Goal: Task Accomplishment & Management: Use online tool/utility

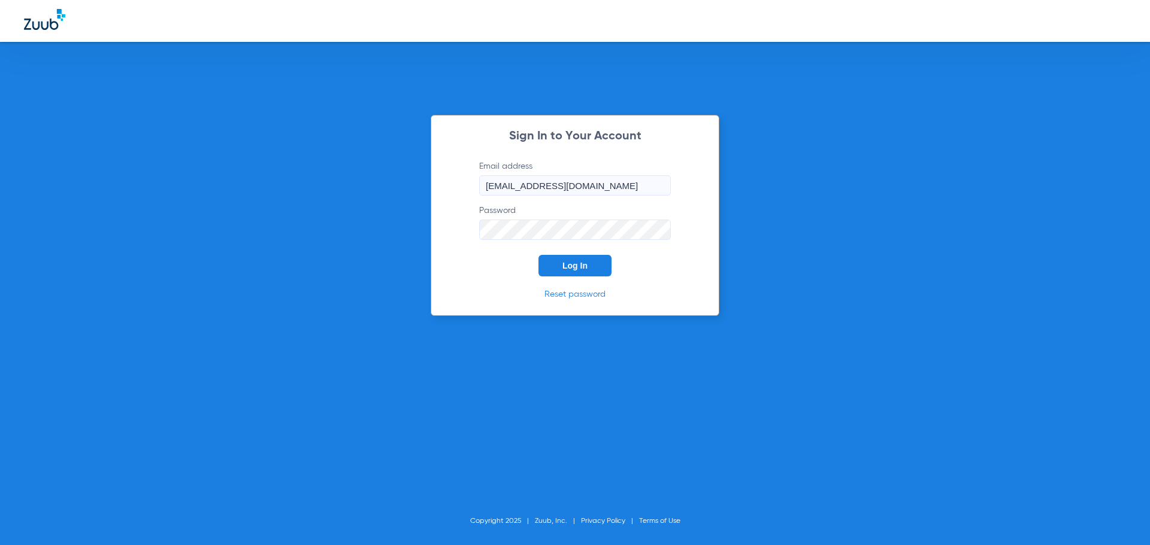
click at [577, 265] on span "Log In" at bounding box center [574, 266] width 25 height 10
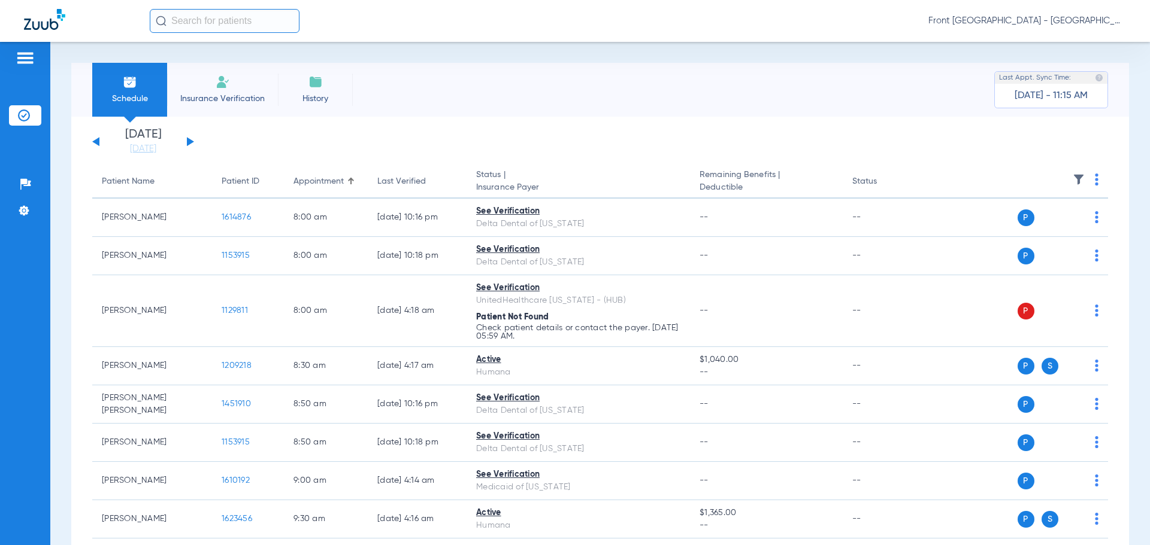
click at [7, 318] on div "Patients Insurance Verification Setup Help Center Settings" at bounding box center [25, 314] width 50 height 545
click at [417, 95] on div "Schedule Insurance Verification History Last Appt. Sync Time: [DATE] - 11:15 AM" at bounding box center [599, 90] width 1057 height 54
click at [384, 18] on div "Front [GEOGRAPHIC_DATA] - [GEOGRAPHIC_DATA] | My Community Dental Centers" at bounding box center [638, 21] width 976 height 24
click at [112, 23] on div at bounding box center [87, 21] width 126 height 25
click at [373, 27] on div "Front [GEOGRAPHIC_DATA] - [GEOGRAPHIC_DATA] | My Community Dental Centers" at bounding box center [638, 21] width 976 height 24
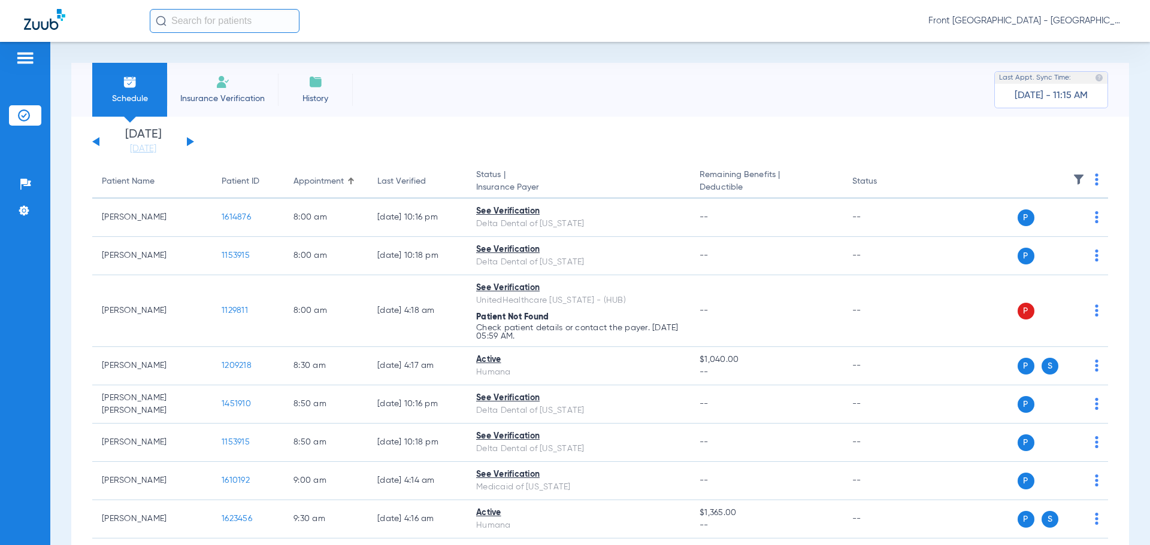
click at [373, 27] on div "Front [GEOGRAPHIC_DATA] - [GEOGRAPHIC_DATA] | My Community Dental Centers" at bounding box center [638, 21] width 976 height 24
click at [109, 23] on div at bounding box center [87, 21] width 126 height 25
click at [440, 31] on div "Front [GEOGRAPHIC_DATA] - [GEOGRAPHIC_DATA] | My Community Dental Centers" at bounding box center [638, 21] width 976 height 24
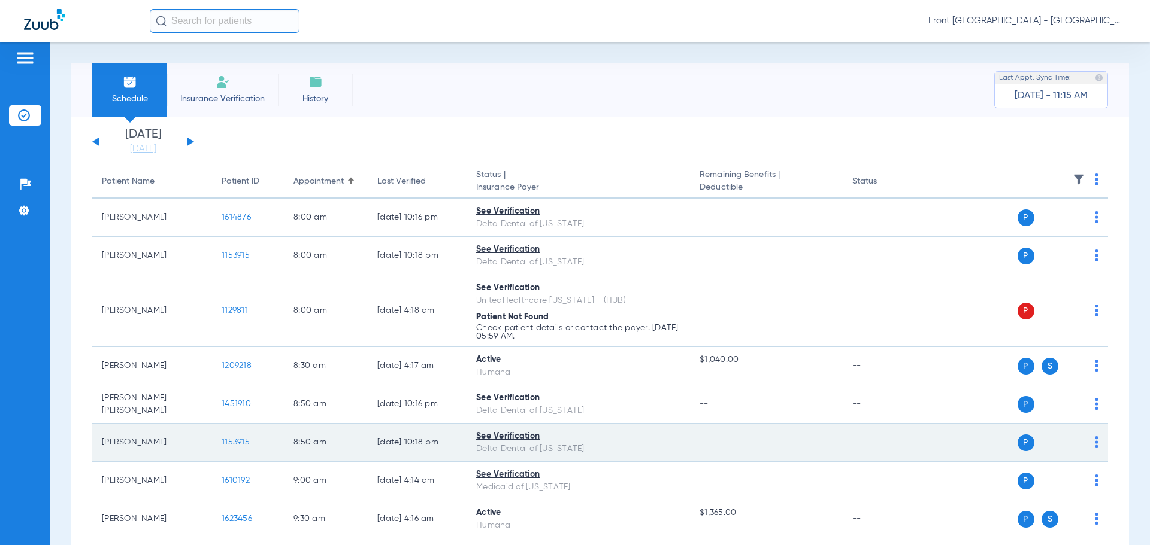
click at [244, 444] on span "1153915" at bounding box center [236, 442] width 28 height 8
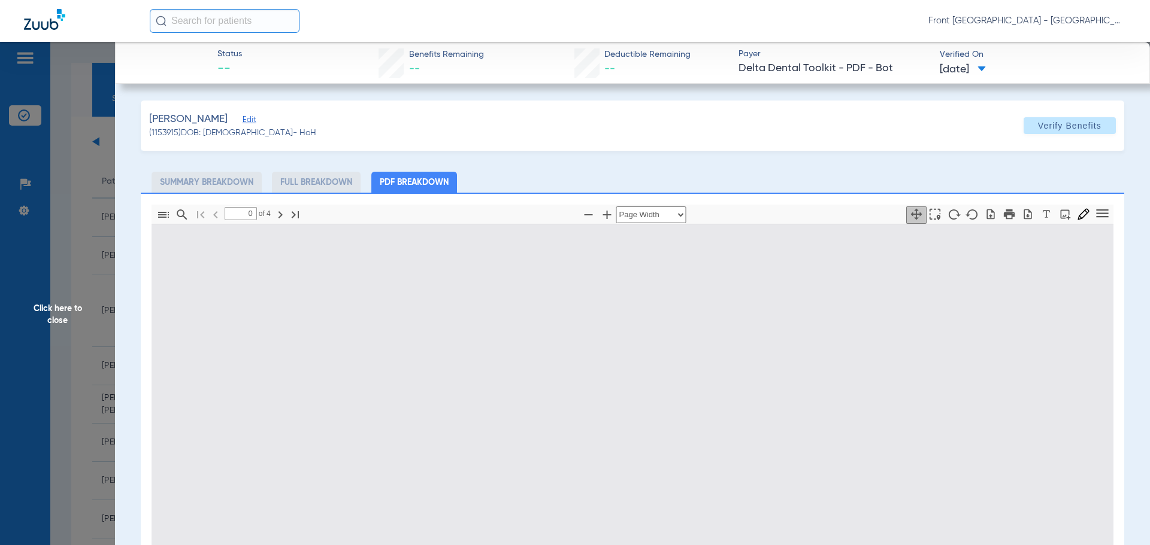
type input "1"
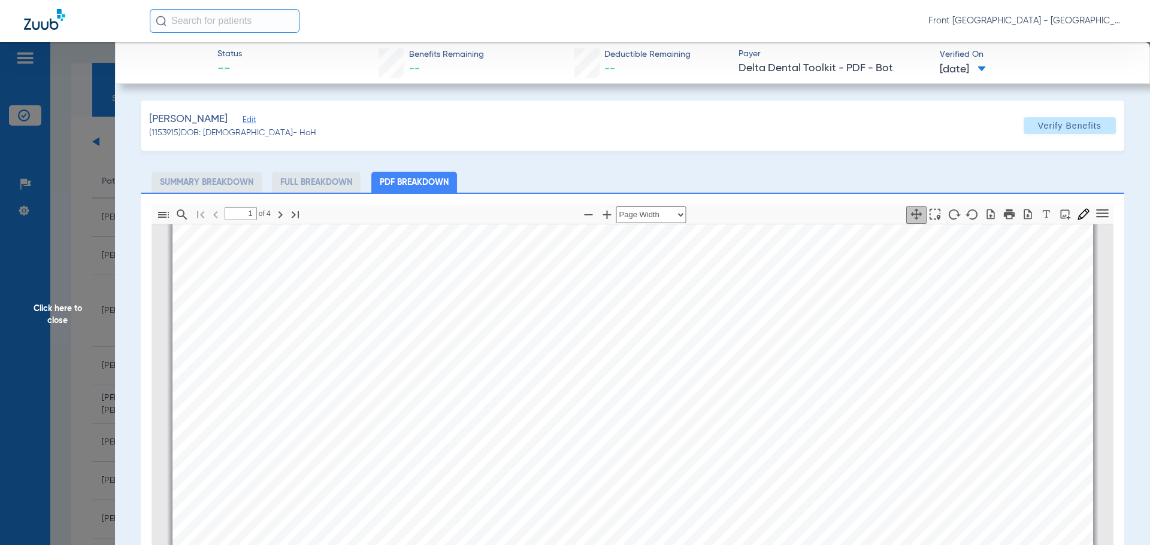
click at [57, 309] on span "Click here to close" at bounding box center [57, 314] width 115 height 545
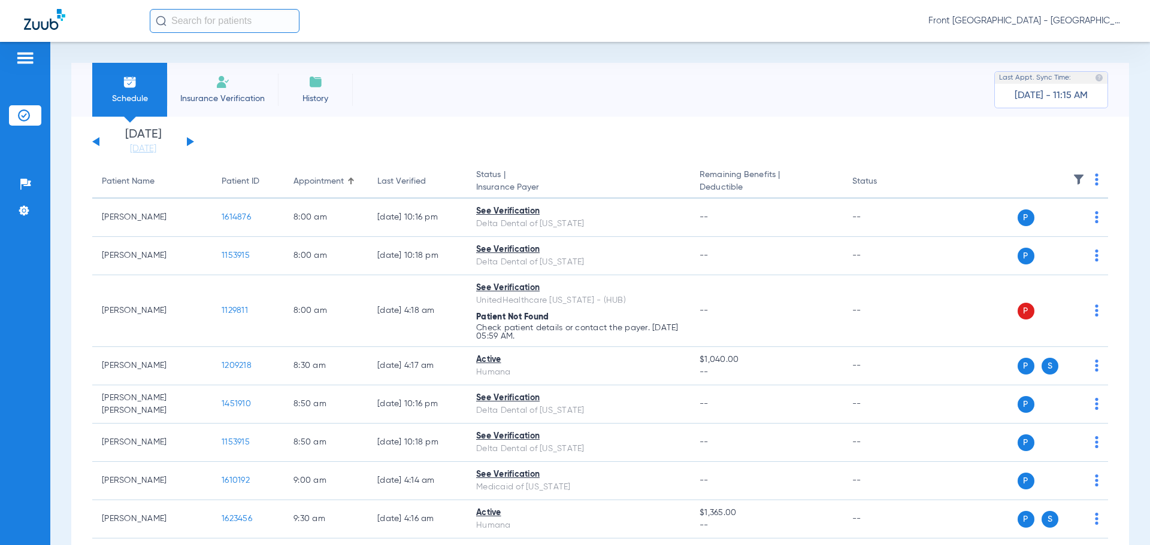
click at [424, 31] on div "Front [GEOGRAPHIC_DATA] - [GEOGRAPHIC_DATA] | My Community Dental Centers" at bounding box center [638, 21] width 976 height 24
